Goal: Contribute content: Add original content to the website for others to see

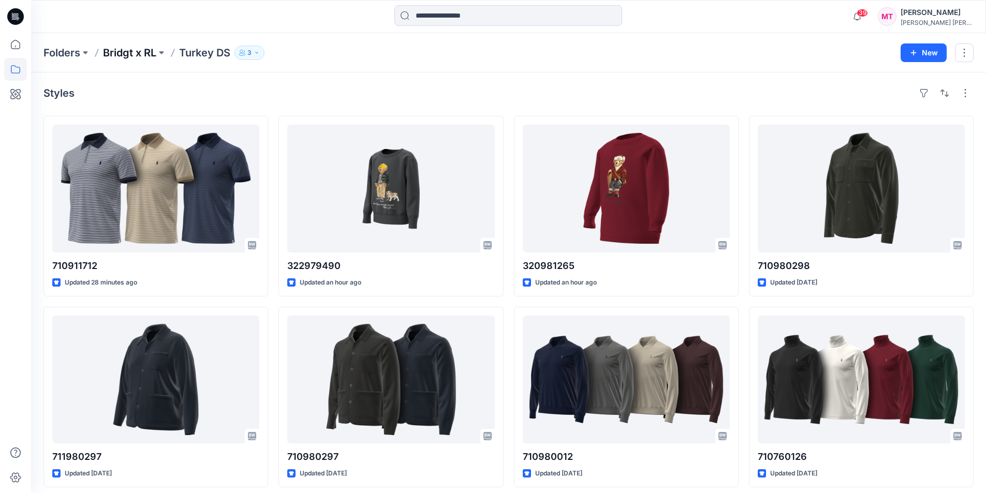
scroll to position [3255, 0]
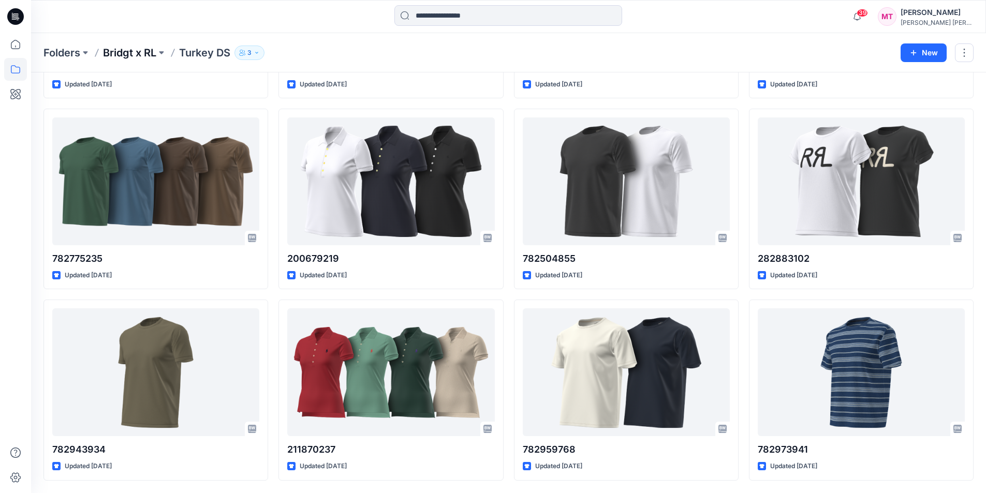
click at [133, 54] on p "Bridgt x RL" at bounding box center [129, 53] width 53 height 14
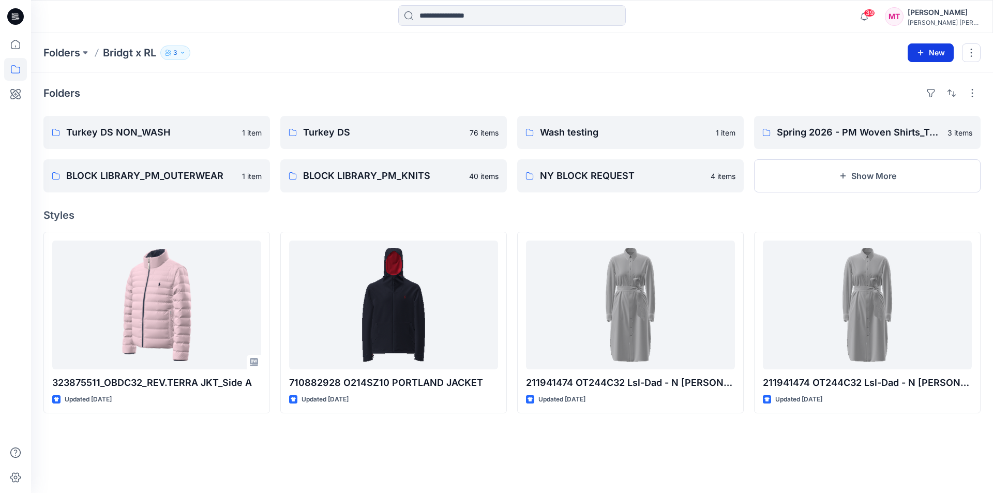
click at [925, 57] on button "New" at bounding box center [931, 52] width 46 height 19
click at [892, 99] on p "New Folder" at bounding box center [901, 98] width 38 height 11
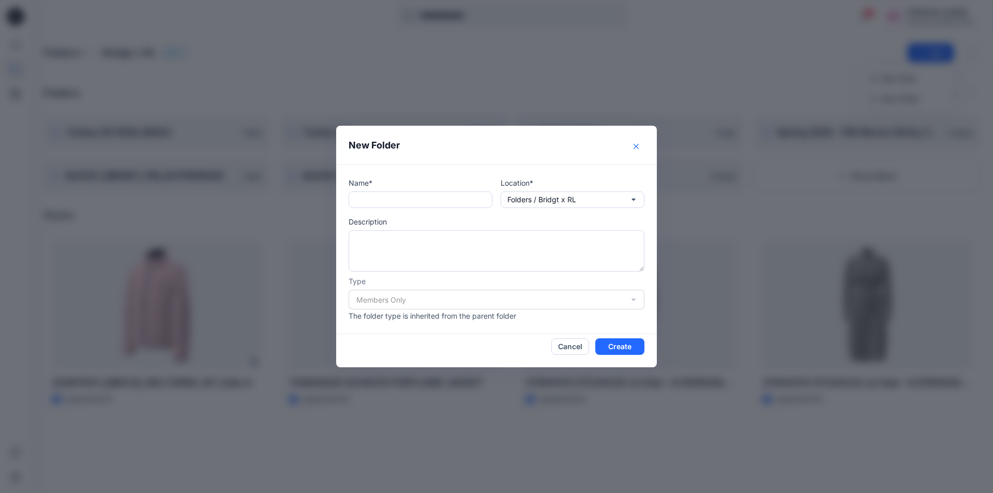
click at [634, 143] on button "Close" at bounding box center [636, 146] width 17 height 17
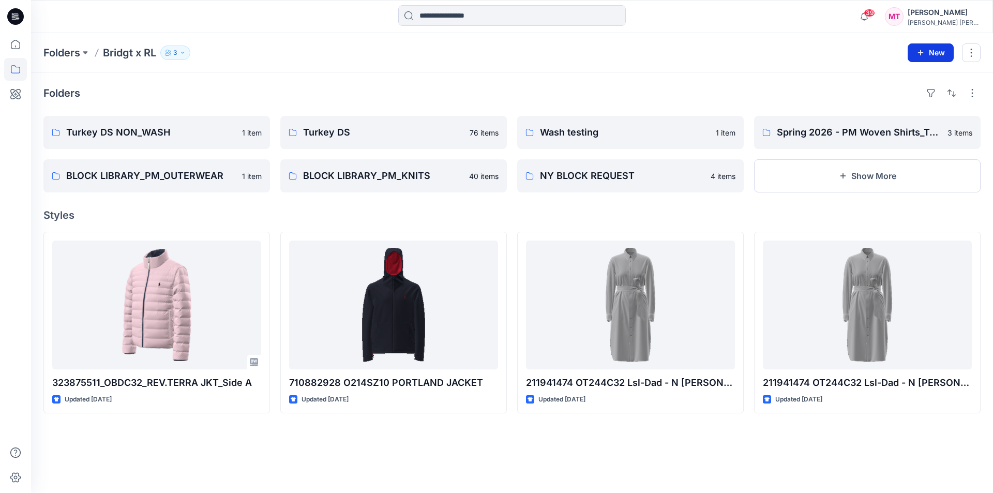
click at [932, 55] on button "New" at bounding box center [931, 52] width 46 height 19
click at [889, 76] on p "New Style" at bounding box center [899, 78] width 35 height 12
click at [938, 52] on button "New" at bounding box center [931, 52] width 46 height 19
click at [904, 97] on p "New Folder" at bounding box center [901, 98] width 38 height 11
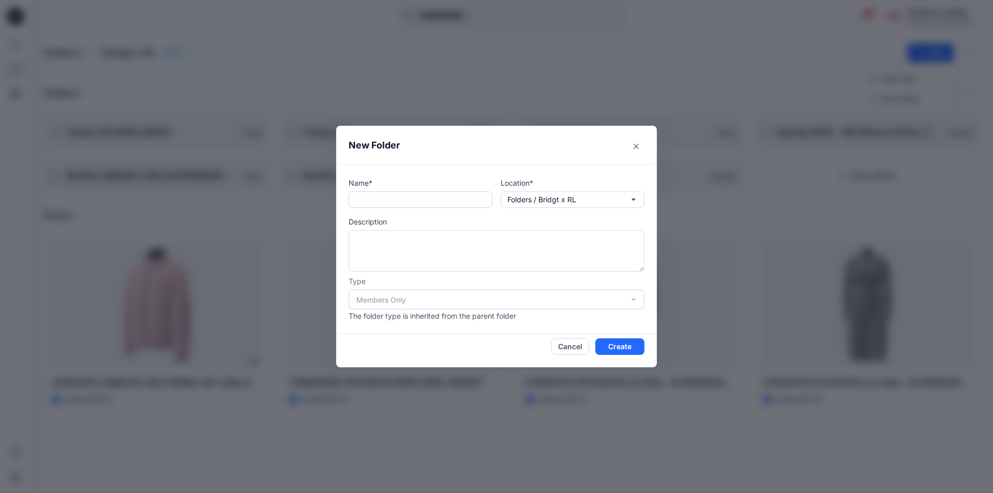
click at [360, 200] on input "text" at bounding box center [421, 199] width 144 height 17
paste input "**********"
click at [410, 200] on input "**********" at bounding box center [421, 199] width 144 height 17
drag, startPoint x: 414, startPoint y: 201, endPoint x: 395, endPoint y: 199, distance: 19.8
click at [395, 199] on input "**********" at bounding box center [421, 199] width 144 height 17
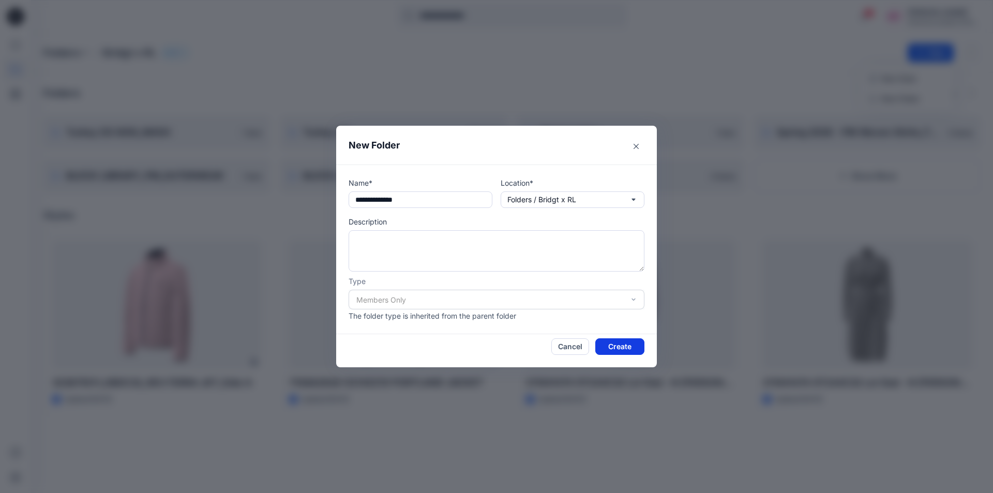
type input "**********"
click at [619, 348] on button "Create" at bounding box center [620, 346] width 49 height 17
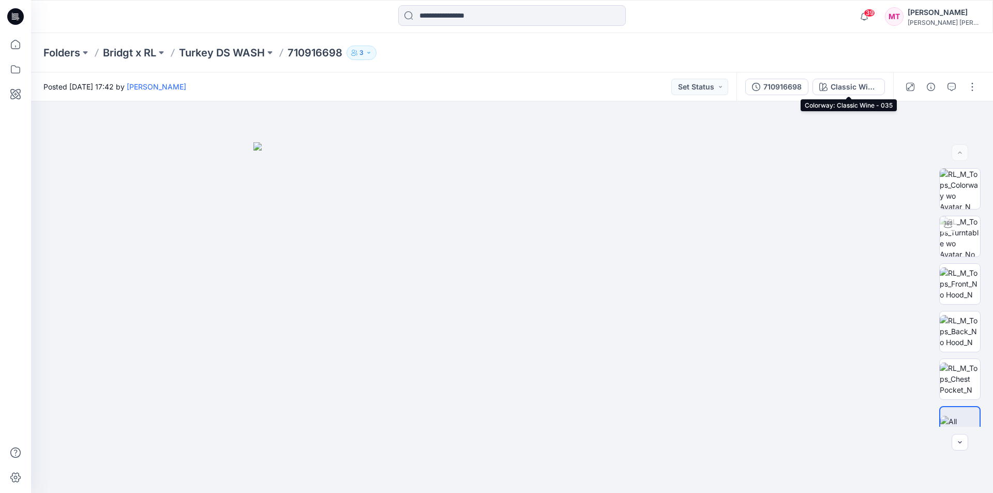
click at [846, 91] on div "Classic Wine - 035" at bounding box center [855, 86] width 48 height 11
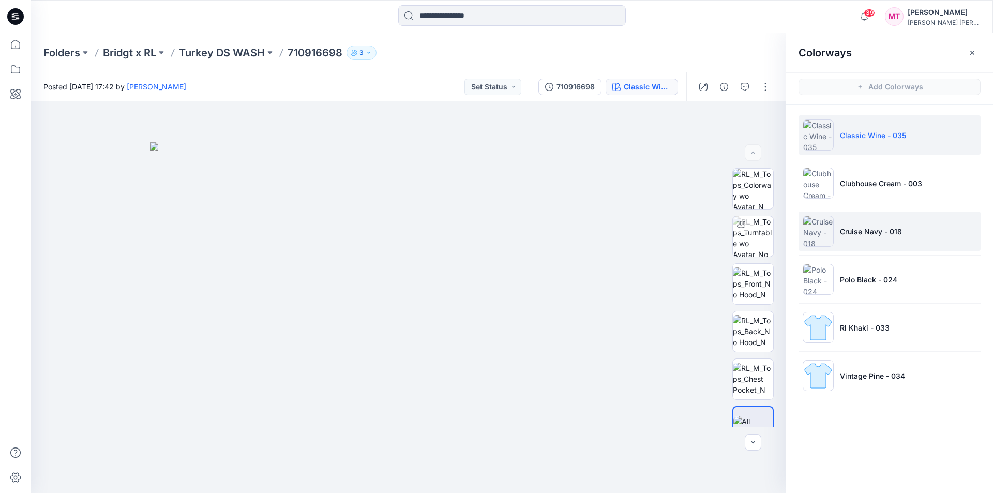
click at [859, 233] on p "Cruise Navy - 018" at bounding box center [871, 231] width 62 height 11
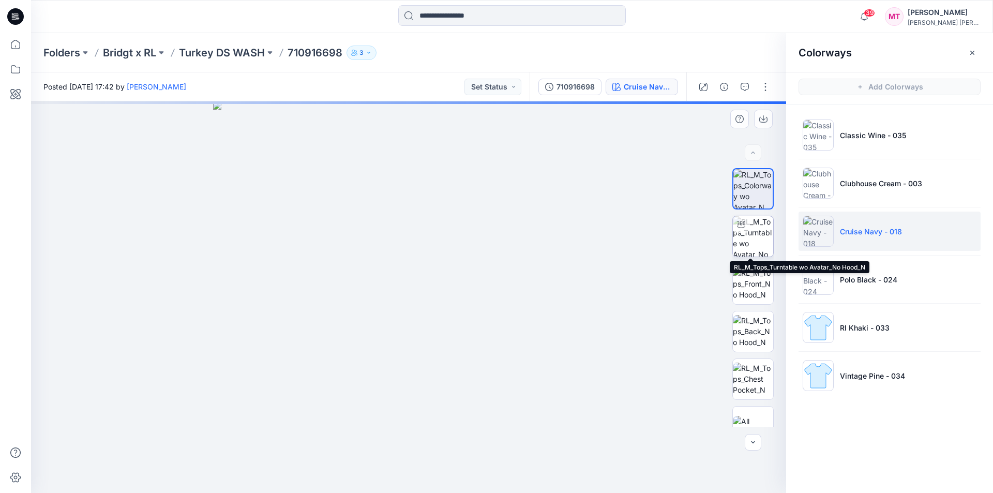
click at [751, 235] on img at bounding box center [753, 236] width 40 height 40
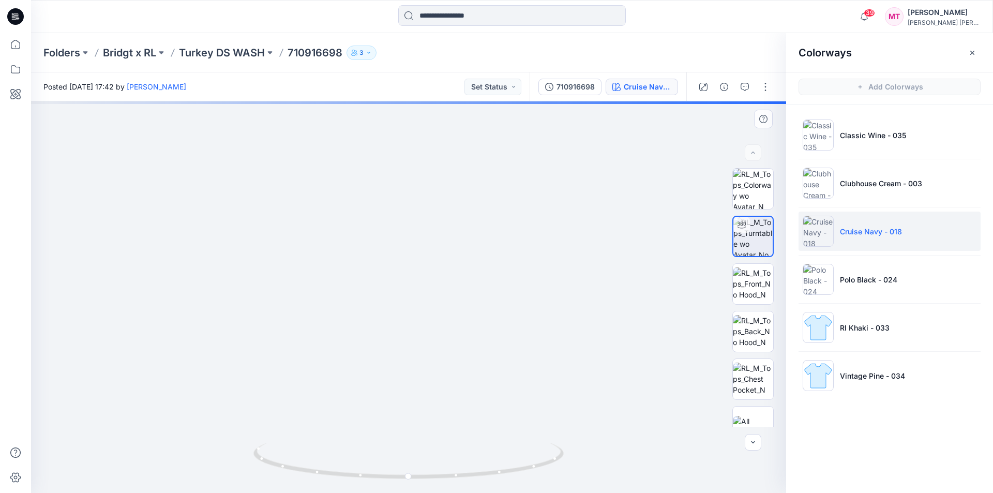
drag, startPoint x: 393, startPoint y: 253, endPoint x: 406, endPoint y: 399, distance: 147.6
click at [405, 402] on img at bounding box center [391, 193] width 1009 height 600
click at [762, 194] on img at bounding box center [753, 189] width 40 height 40
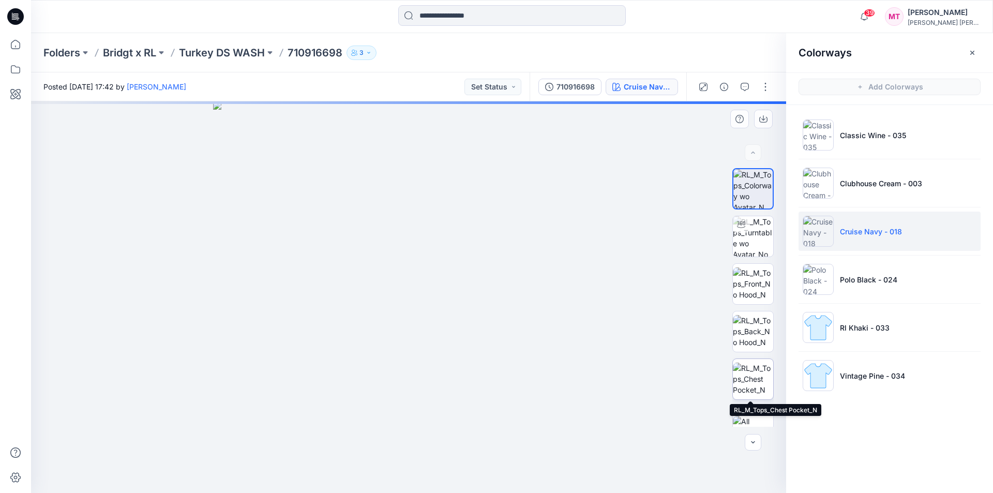
click at [758, 380] on img at bounding box center [753, 379] width 40 height 33
drag, startPoint x: 438, startPoint y: 218, endPoint x: 465, endPoint y: 394, distance: 177.4
click at [465, 394] on img at bounding box center [430, 214] width 1088 height 557
drag, startPoint x: 468, startPoint y: 278, endPoint x: 470, endPoint y: 300, distance: 21.8
click at [470, 300] on img at bounding box center [409, 297] width 392 height 392
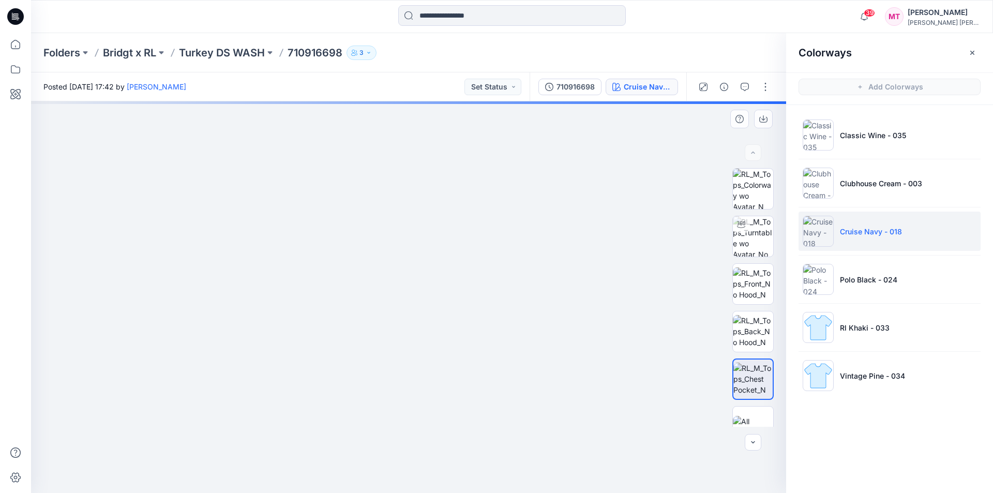
drag, startPoint x: 410, startPoint y: 203, endPoint x: 437, endPoint y: 381, distance: 180.5
drag, startPoint x: 427, startPoint y: 339, endPoint x: 439, endPoint y: 379, distance: 40.9
drag, startPoint x: 423, startPoint y: 153, endPoint x: 425, endPoint y: 349, distance: 196.6
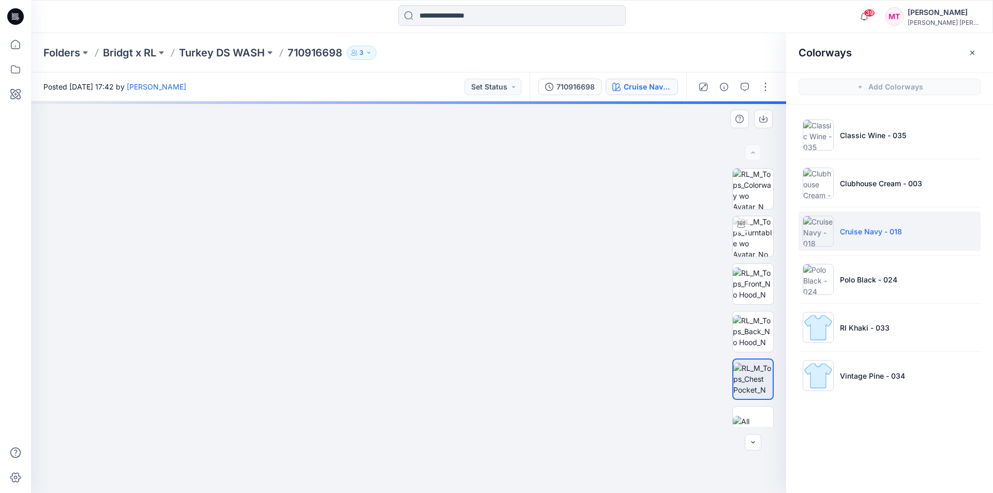
drag, startPoint x: 443, startPoint y: 190, endPoint x: 464, endPoint y: 338, distance: 149.0
click at [463, 349] on img at bounding box center [408, 297] width 623 height 392
drag, startPoint x: 435, startPoint y: 269, endPoint x: 469, endPoint y: 218, distance: 60.8
click at [469, 218] on img at bounding box center [453, 260] width 1088 height 465
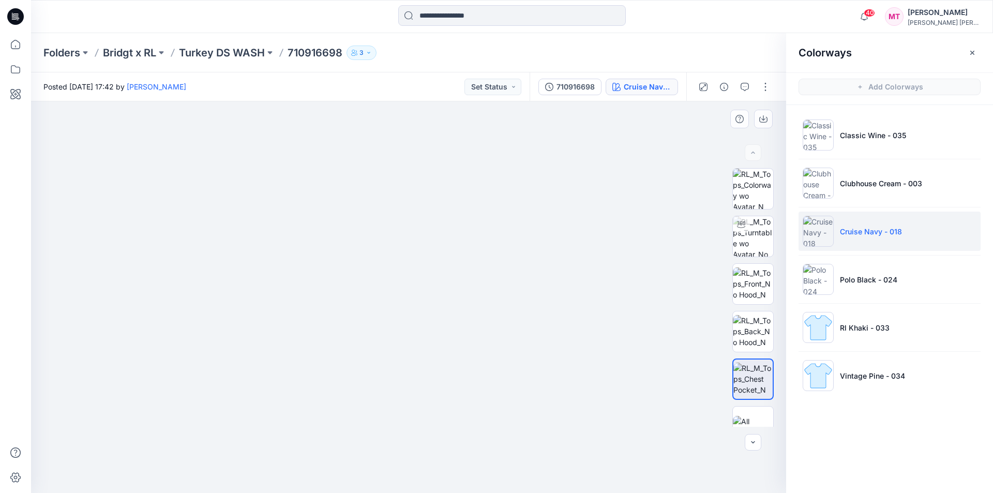
drag, startPoint x: 428, startPoint y: 316, endPoint x: 550, endPoint y: 199, distance: 168.7
click at [550, 199] on img at bounding box center [530, 202] width 1088 height 581
drag, startPoint x: 435, startPoint y: 319, endPoint x: 523, endPoint y: 230, distance: 124.8
click at [531, 224] on img at bounding box center [547, 193] width 1088 height 600
drag, startPoint x: 476, startPoint y: 248, endPoint x: 511, endPoint y: 218, distance: 46.6
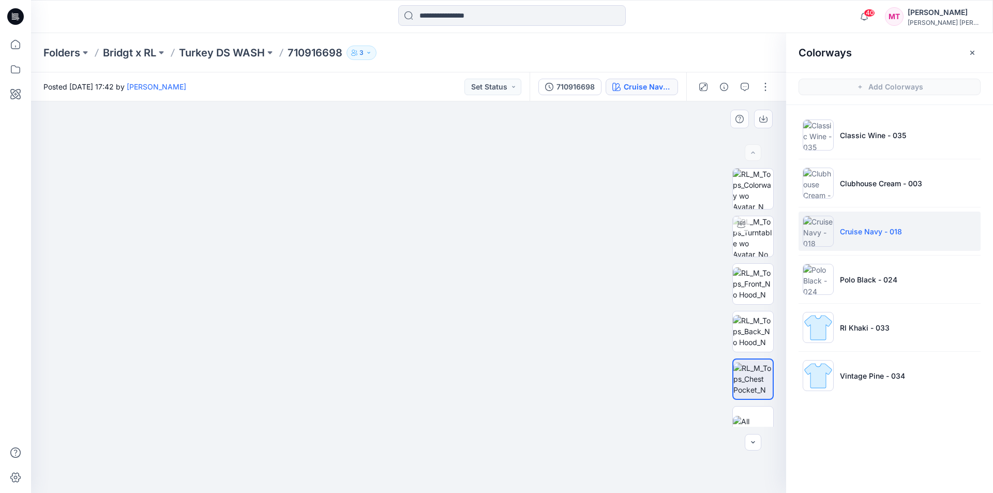
click at [524, 191] on img at bounding box center [575, 125] width 1088 height 735
drag, startPoint x: 460, startPoint y: 213, endPoint x: 464, endPoint y: 192, distance: 20.6
click at [472, 157] on img at bounding box center [575, 41] width 1088 height 904
drag, startPoint x: 438, startPoint y: 199, endPoint x: 443, endPoint y: 175, distance: 23.9
click at [443, 175] on img at bounding box center [575, 13] width 1088 height 960
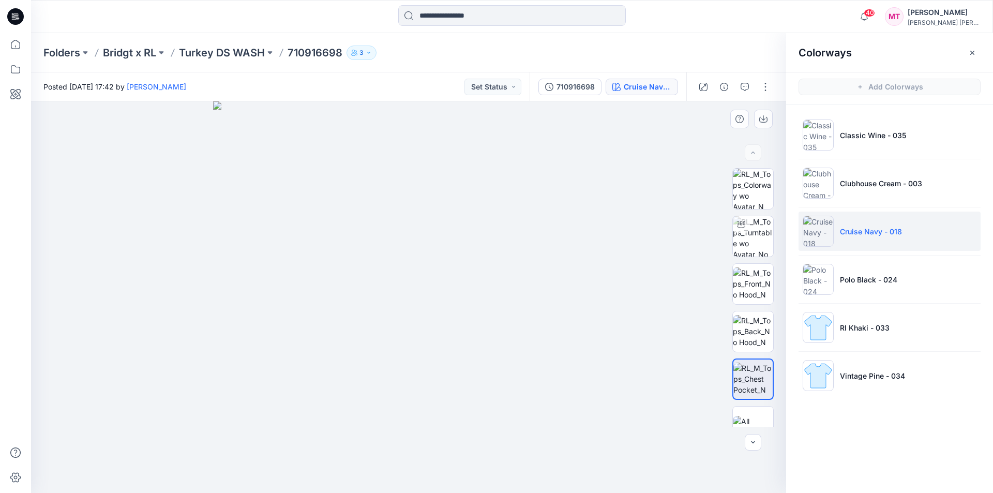
click at [550, 259] on img at bounding box center [409, 297] width 392 height 392
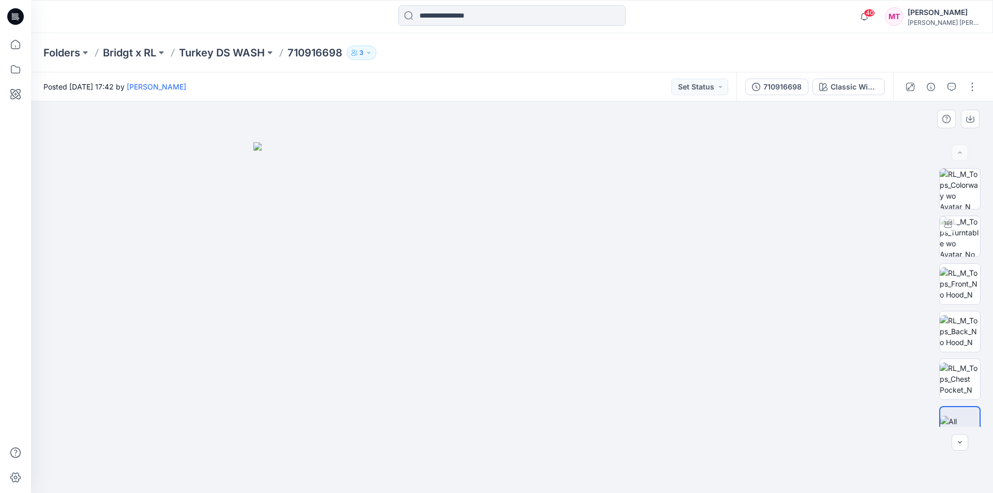
click at [570, 307] on img at bounding box center [512, 317] width 517 height 351
click at [338, 454] on div at bounding box center [512, 297] width 962 height 392
